Goal: Information Seeking & Learning: Learn about a topic

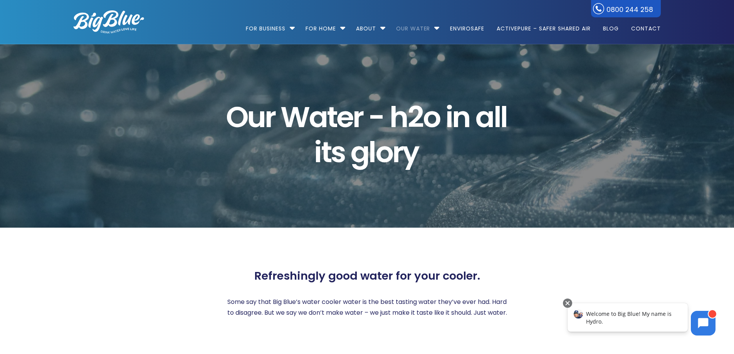
click at [311, 270] on span "Refreshingly good water for your cooler." at bounding box center [367, 275] width 226 height 13
click at [320, 269] on span "Refreshingly good water for your cooler." at bounding box center [367, 275] width 226 height 13
click at [342, 298] on p "Some say that Big Blue’s water cooler water is the best tasting water they’ve e…" at bounding box center [367, 308] width 287 height 22
click at [371, 284] on div "Refreshingly good water for your cooler. Some say that Big Blue’s water cooler …" at bounding box center [367, 293] width 287 height 49
drag, startPoint x: 335, startPoint y: 274, endPoint x: 411, endPoint y: 274, distance: 75.9
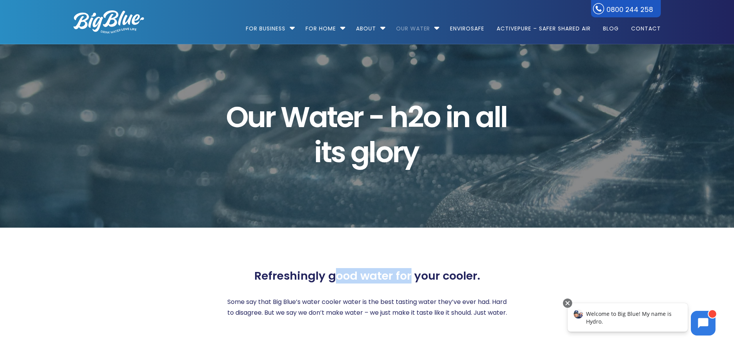
click at [411, 274] on span "Refreshingly good water for your cooler." at bounding box center [367, 275] width 226 height 13
click at [440, 269] on span "Refreshingly good water for your cooler." at bounding box center [367, 275] width 226 height 13
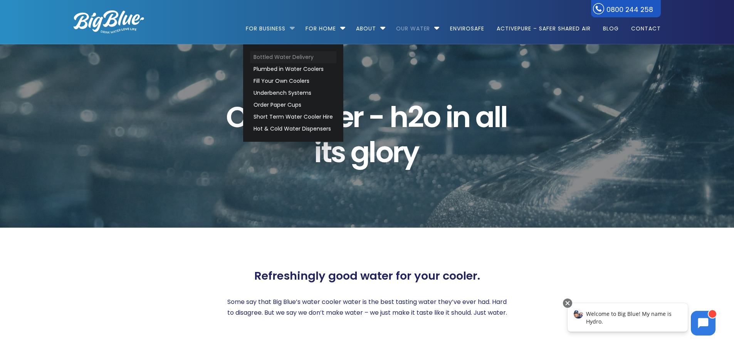
click at [302, 56] on link "Bottled Water Delivery" at bounding box center [293, 57] width 86 height 12
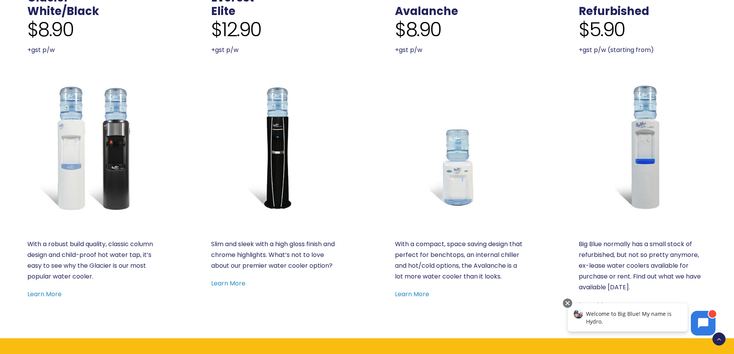
scroll to position [385, 0]
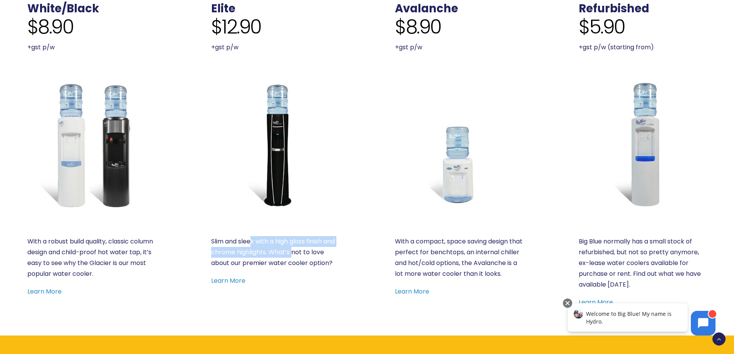
drag, startPoint x: 276, startPoint y: 245, endPoint x: 308, endPoint y: 249, distance: 32.6
click at [308, 249] on p "Slim and sleek with a high gloss finish and chrome highlights. What’s not to lo…" at bounding box center [275, 252] width 128 height 32
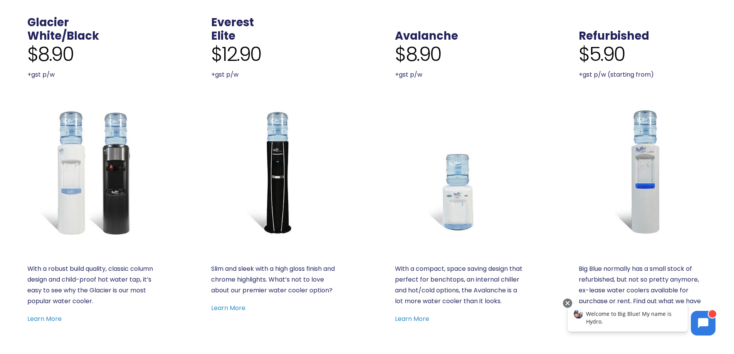
scroll to position [308, 0]
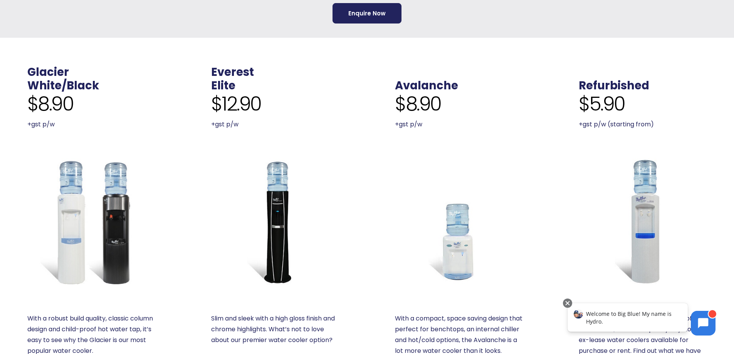
click at [245, 46] on div "Everest Elite $12.90 +gst p/w Slim and sleek with a high gloss finish and chrom…" at bounding box center [274, 225] width 183 height 375
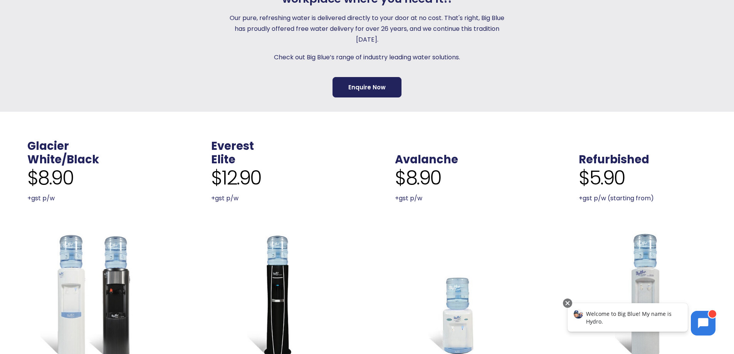
scroll to position [231, 0]
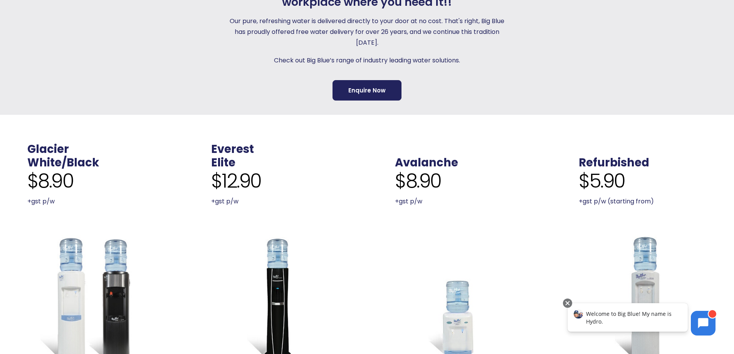
click at [245, 130] on div "Everest Elite $12.90 +gst p/w Slim and sleek with a high gloss finish and chrom…" at bounding box center [274, 302] width 183 height 375
click at [245, 119] on div "Everest Elite $12.90 +gst p/w Slim and sleek with a high gloss finish and chrom…" at bounding box center [274, 302] width 183 height 375
click at [259, 124] on div "Everest Elite $12.90 +gst p/w Slim and sleek with a high gloss finish and chrom…" at bounding box center [274, 302] width 183 height 375
click at [287, 50] on div "Our pure, refreshing water is delivered directly to your door at no cost. That'…" at bounding box center [367, 41] width 287 height 50
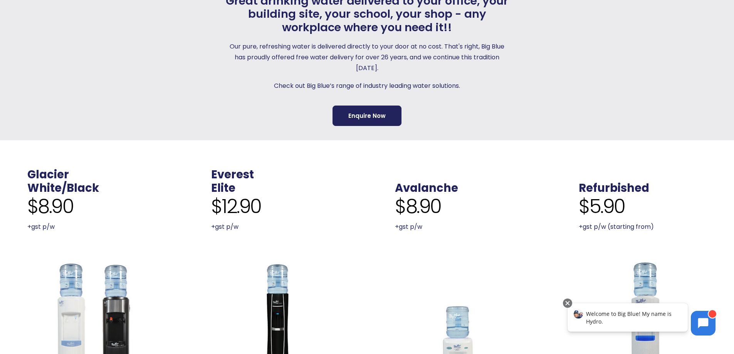
scroll to position [193, 0]
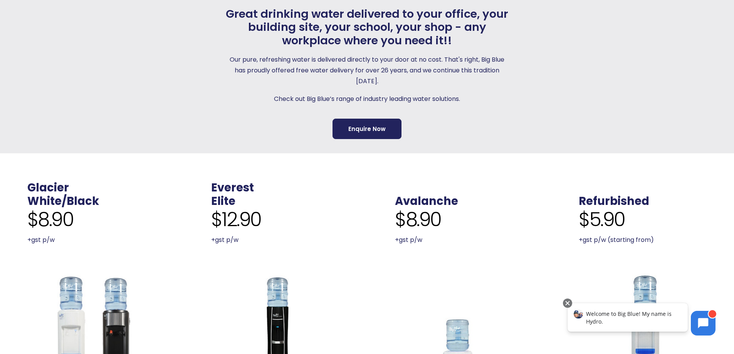
click at [309, 64] on p "Our pure, refreshing water is delivered directly to your door at no cost. That'…" at bounding box center [367, 70] width 287 height 32
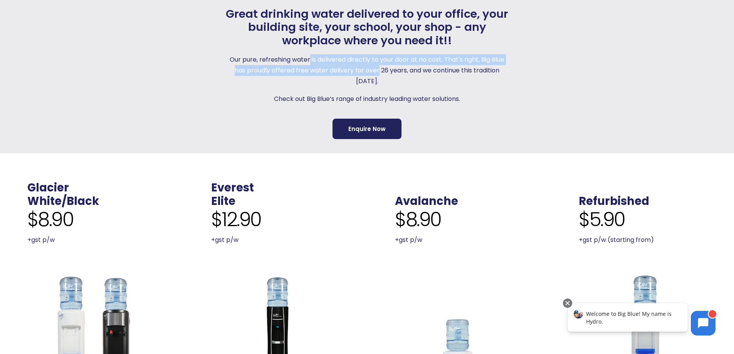
drag, startPoint x: 344, startPoint y: 69, endPoint x: 371, endPoint y: 72, distance: 27.5
click at [371, 72] on p "Our pure, refreshing water is delivered directly to your door at no cost. That'…" at bounding box center [367, 70] width 287 height 32
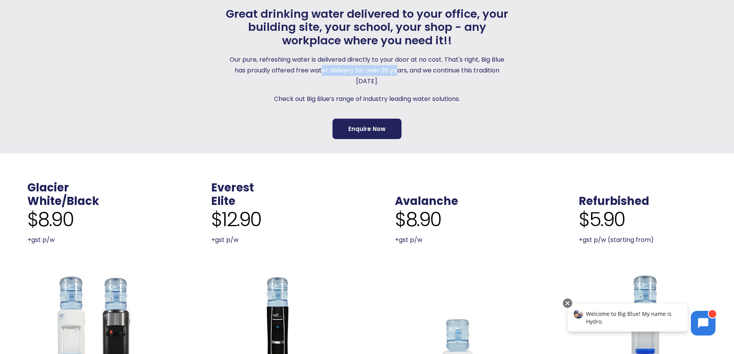
drag, startPoint x: 355, startPoint y: 72, endPoint x: 396, endPoint y: 74, distance: 40.5
click at [396, 74] on p "Our pure, refreshing water is delivered directly to your door at no cost. That'…" at bounding box center [367, 70] width 287 height 32
click at [386, 71] on p "Our pure, refreshing water is delivered directly to your door at no cost. That'…" at bounding box center [367, 70] width 287 height 32
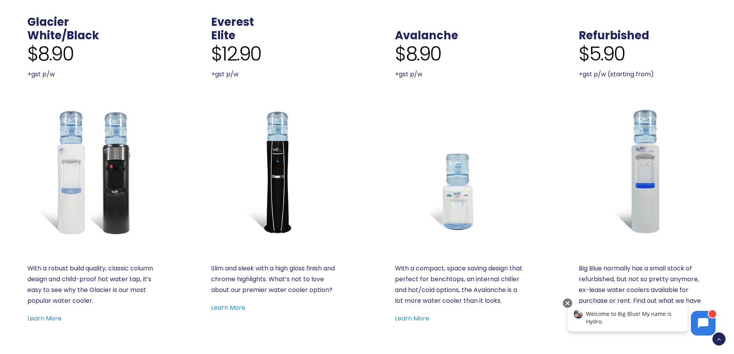
scroll to position [424, 0]
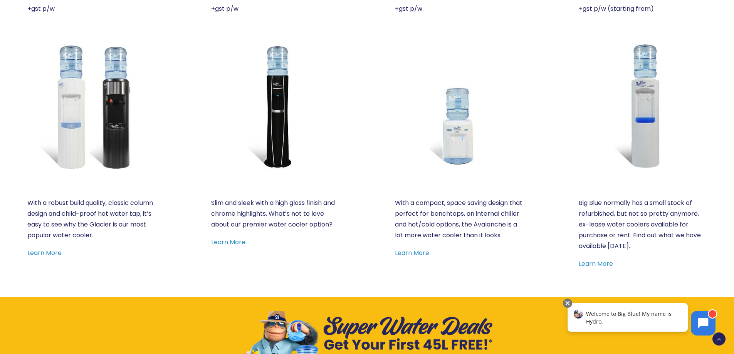
click at [269, 87] on img at bounding box center [275, 106] width 128 height 128
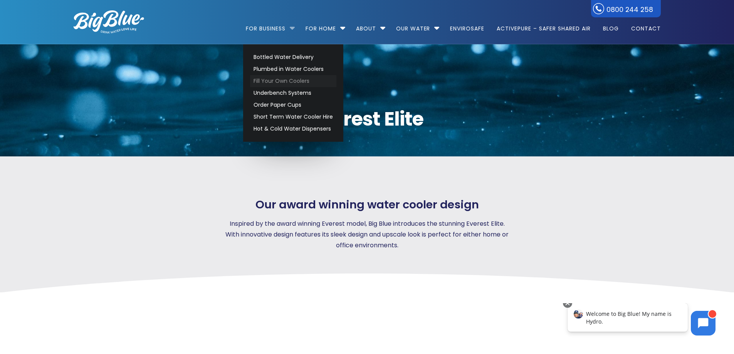
click at [279, 82] on link "Fill Your Own Coolers" at bounding box center [293, 81] width 86 height 12
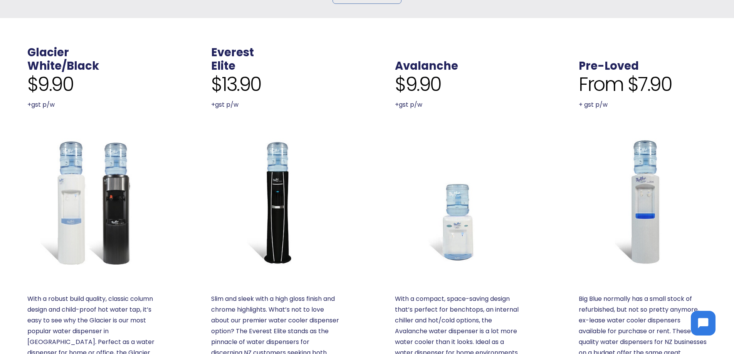
click at [277, 163] on img at bounding box center [275, 202] width 128 height 128
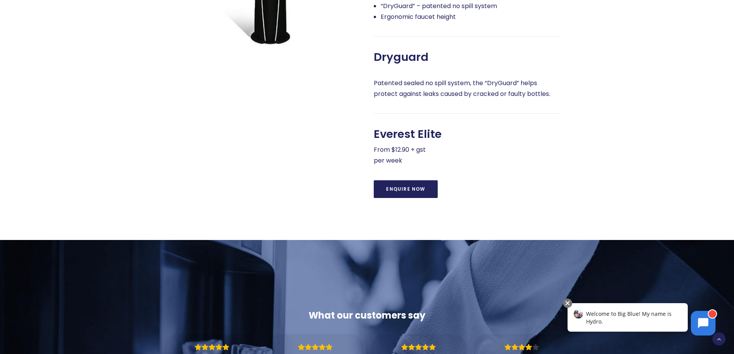
scroll to position [308, 0]
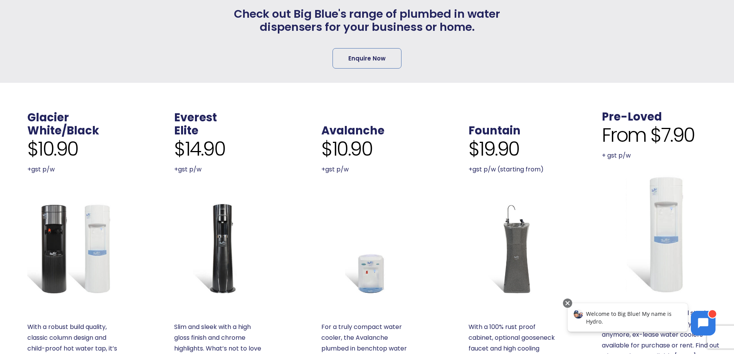
click at [301, 114] on div ". Avalanche $10.90 +gst p/w For a truly compact water cooler, the Avalanche plu…" at bounding box center [367, 263] width 147 height 360
